Goal: Answer question/provide support: Ask a question

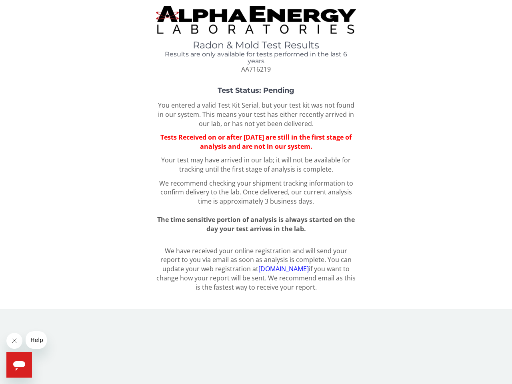
click at [14, 341] on icon "Close message from company" at bounding box center [14, 341] width 4 height 4
click at [36, 340] on span "Help" at bounding box center [36, 340] width 13 height 6
click at [19, 365] on icon "Open messaging window" at bounding box center [19, 366] width 12 height 10
